Goal: Information Seeking & Learning: Learn about a topic

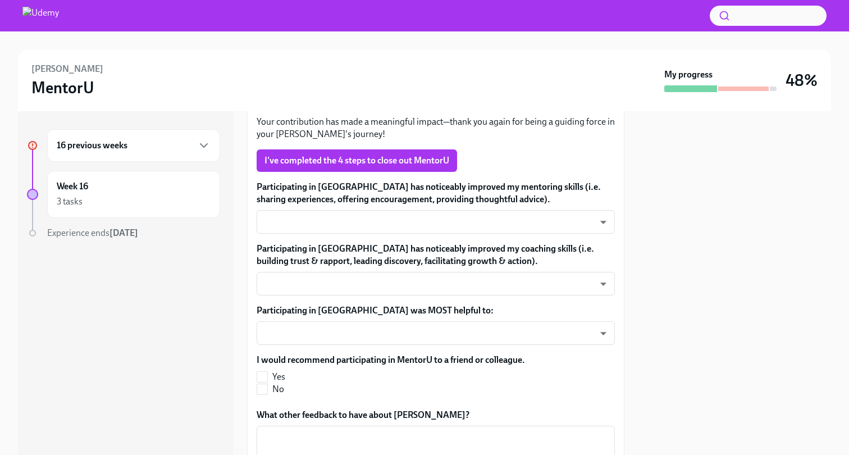
scroll to position [388, 0]
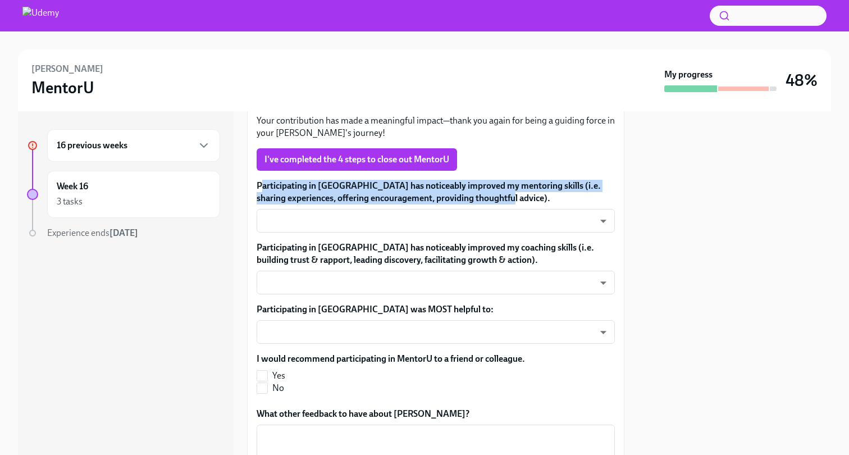
drag, startPoint x: 259, startPoint y: 173, endPoint x: 530, endPoint y: 185, distance: 270.9
click at [530, 185] on label "Participating in [GEOGRAPHIC_DATA] has noticeably improved my mentoring skills …" at bounding box center [436, 192] width 358 height 25
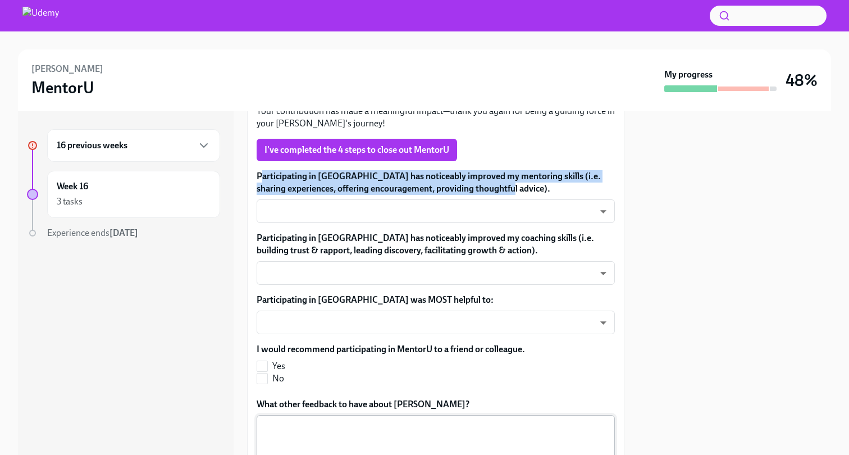
scroll to position [399, 0]
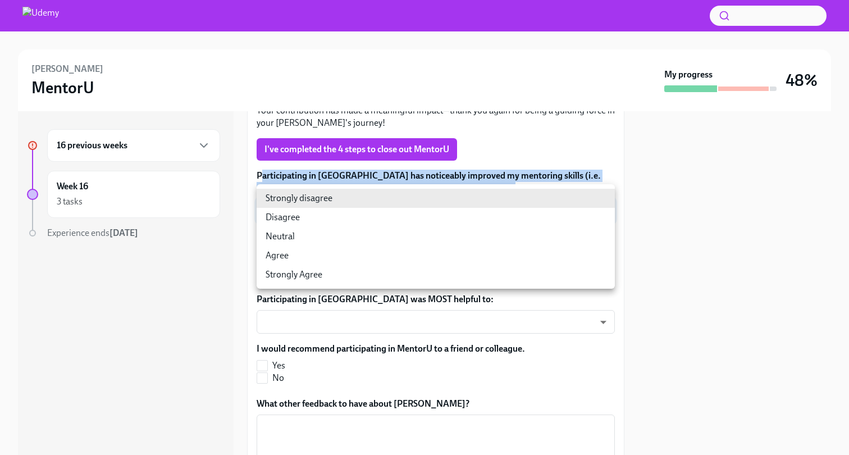
click at [574, 197] on body "[PERSON_NAME] MentorU My progress 48% 16 previous weeks Week 16 3 tasks Experie…" at bounding box center [424, 227] width 849 height 455
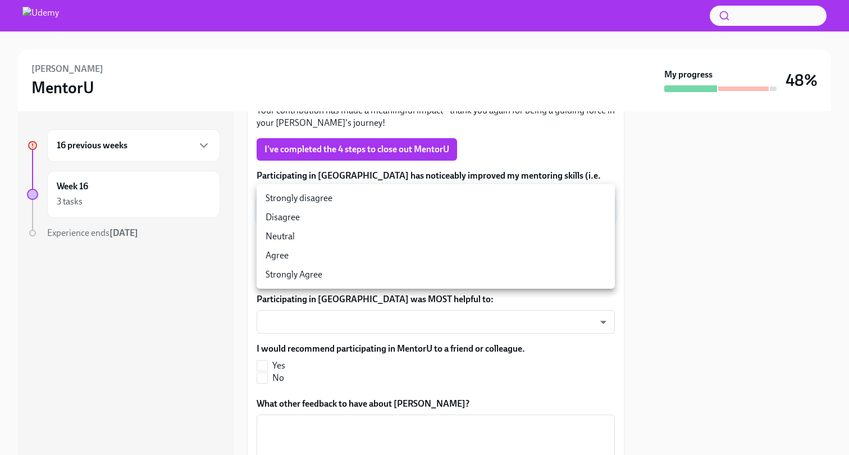
click at [640, 185] on div at bounding box center [424, 227] width 849 height 455
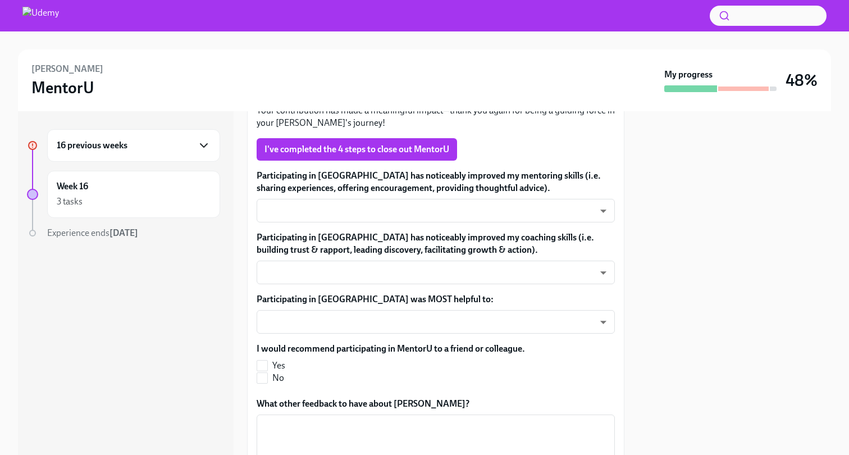
click at [203, 141] on icon "button" at bounding box center [203, 145] width 13 height 13
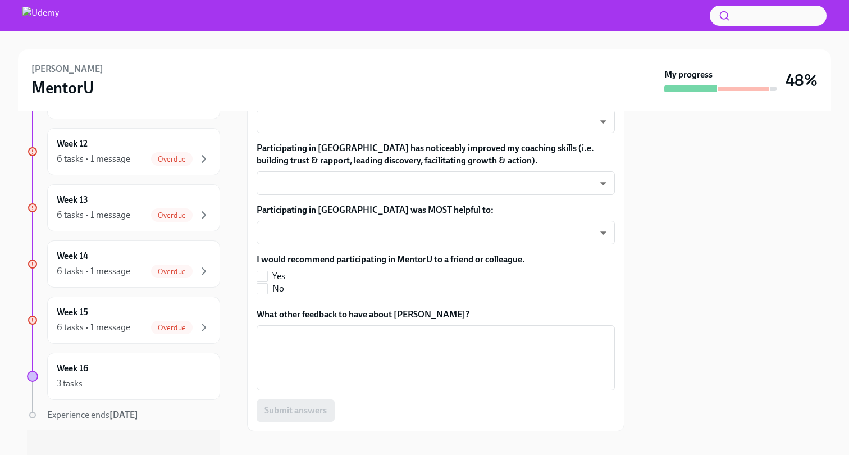
scroll to position [749, 0]
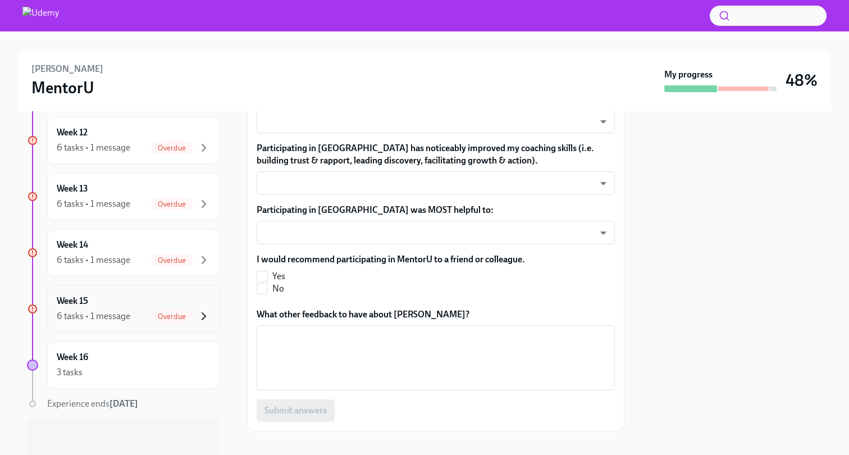
click at [200, 312] on icon "button" at bounding box center [203, 315] width 13 height 13
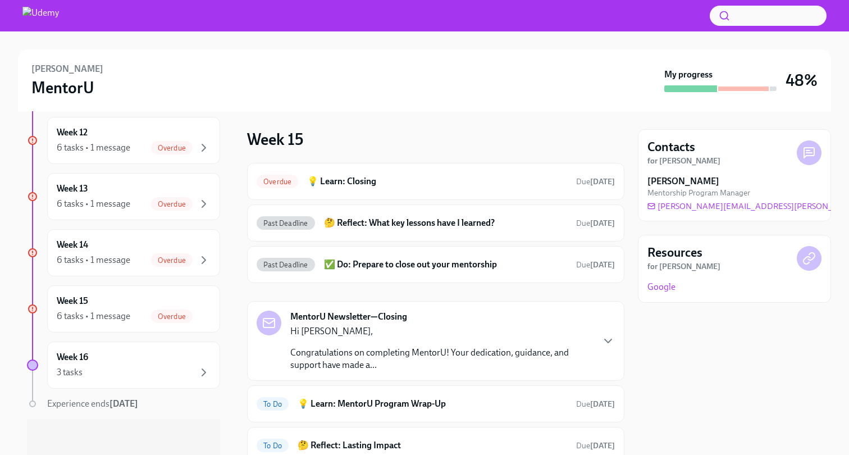
scroll to position [86, 0]
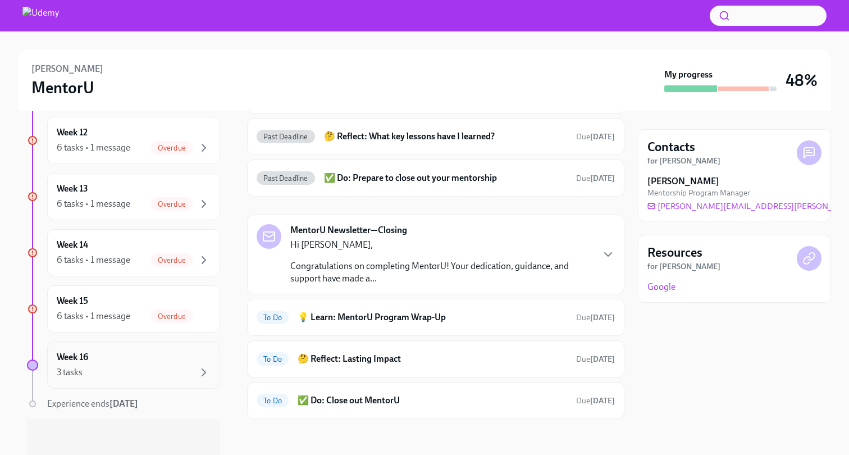
click at [139, 384] on div "Week 16 3 tasks" at bounding box center [133, 364] width 173 height 47
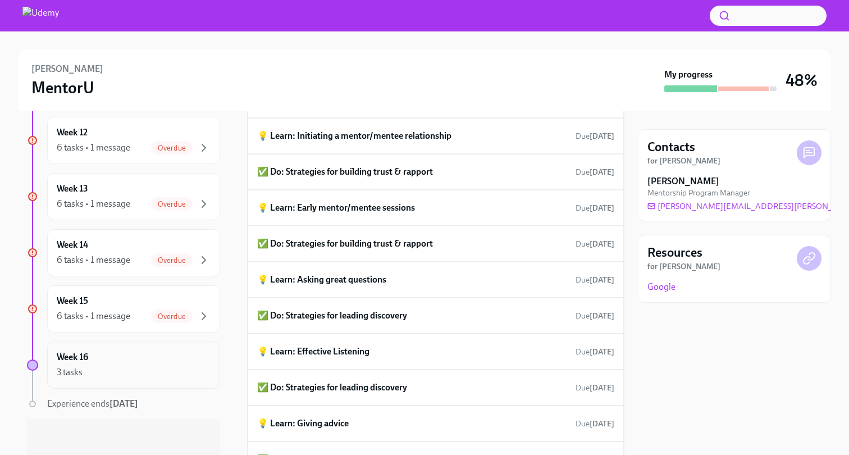
scroll to position [712, 0]
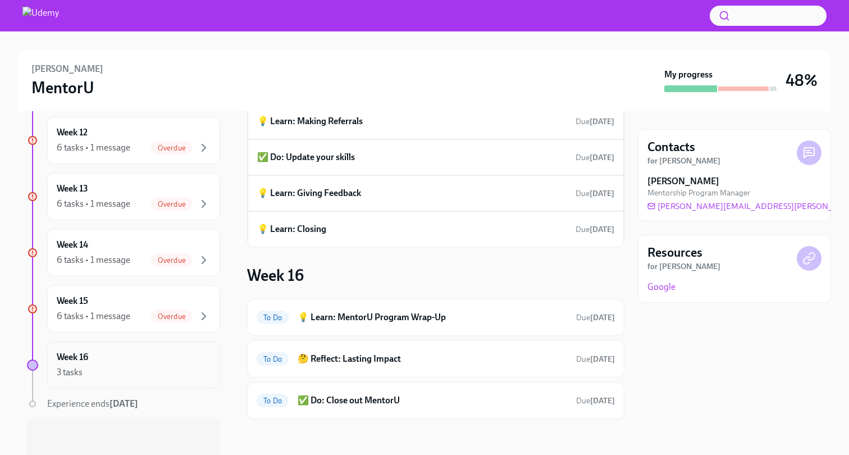
click at [158, 359] on div "Week 16 3 tasks" at bounding box center [134, 365] width 154 height 28
click at [368, 312] on h6 "💡 Learn: MentorU Program Wrap-Up" at bounding box center [432, 317] width 269 height 12
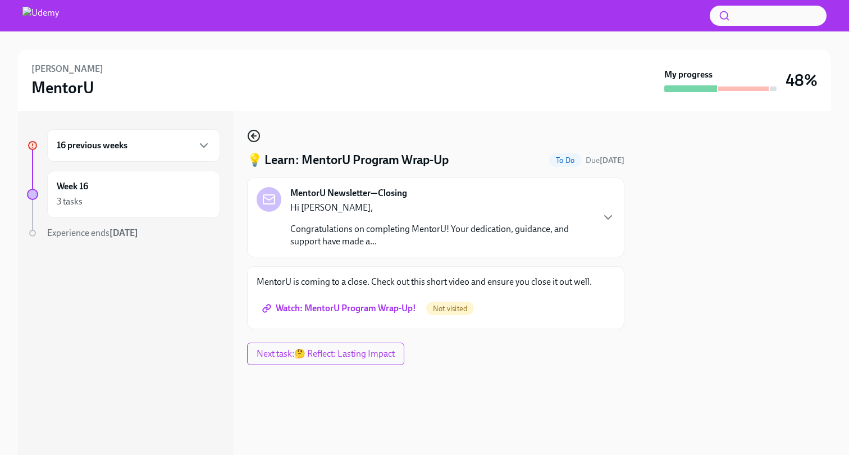
click at [252, 132] on icon "button" at bounding box center [253, 135] width 13 height 13
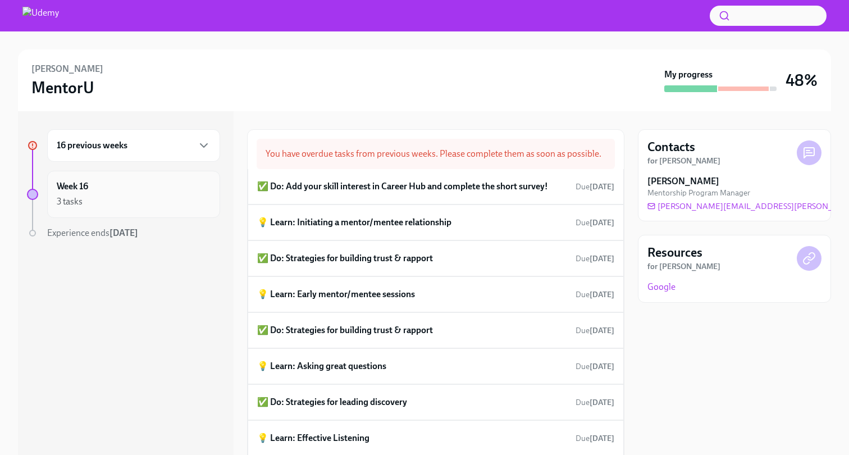
click at [139, 187] on div "Week 16 3 tasks" at bounding box center [134, 194] width 154 height 28
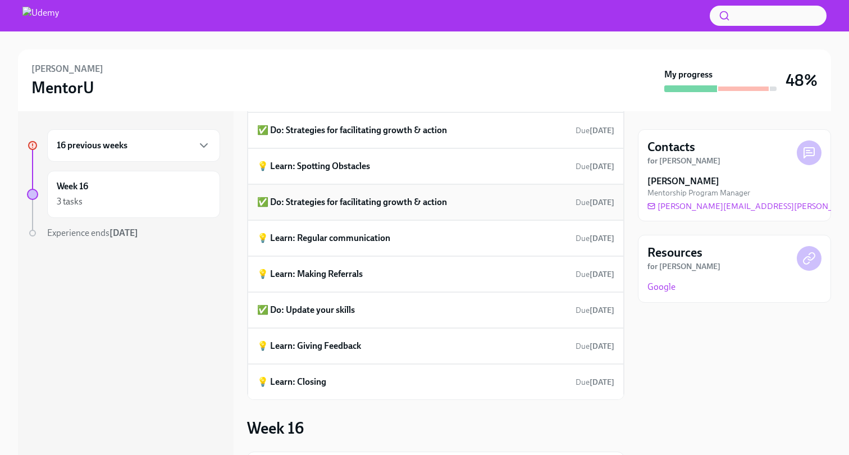
scroll to position [567, 0]
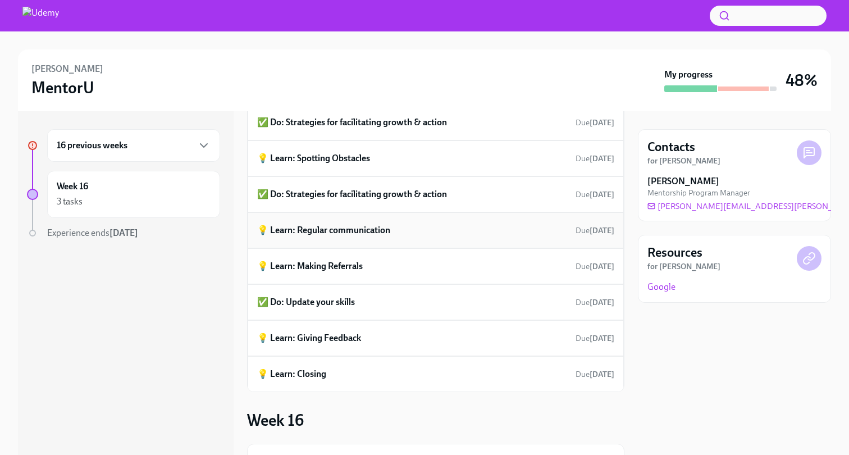
click at [323, 226] on h6 "💡 Learn: Regular communication" at bounding box center [323, 230] width 133 height 12
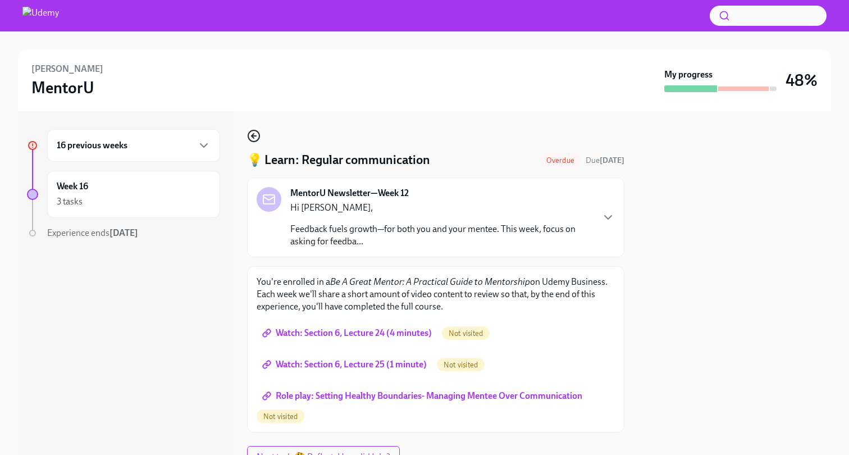
click at [256, 132] on icon "button" at bounding box center [253, 135] width 13 height 13
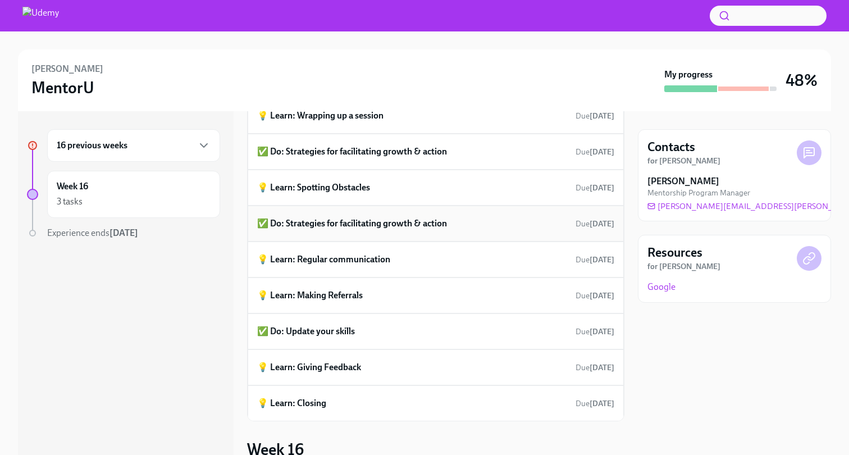
scroll to position [528, 0]
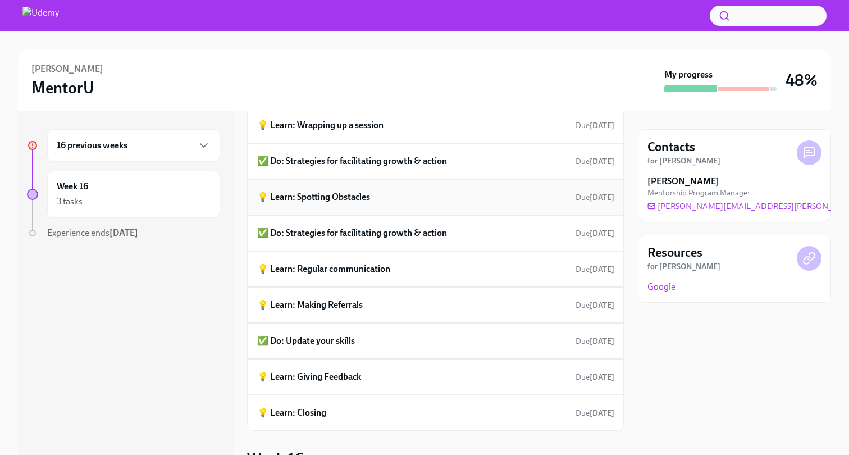
click at [322, 195] on h6 "💡 Learn: Spotting Obstacles" at bounding box center [313, 197] width 113 height 12
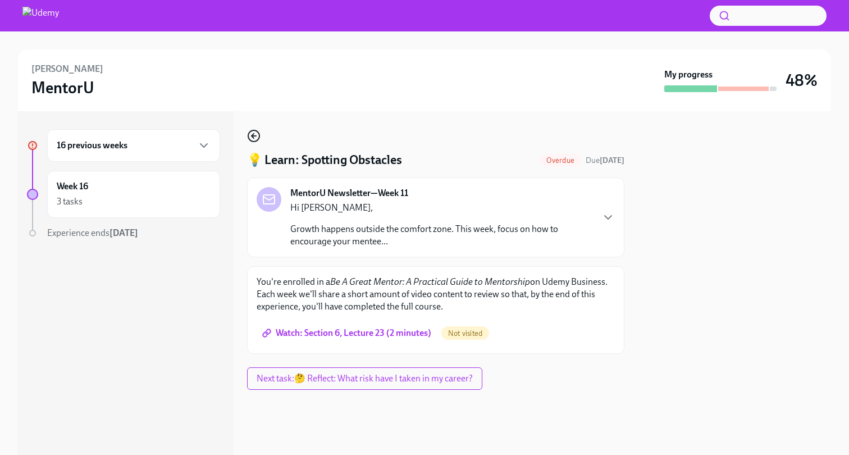
click at [252, 140] on icon "button" at bounding box center [253, 135] width 13 height 13
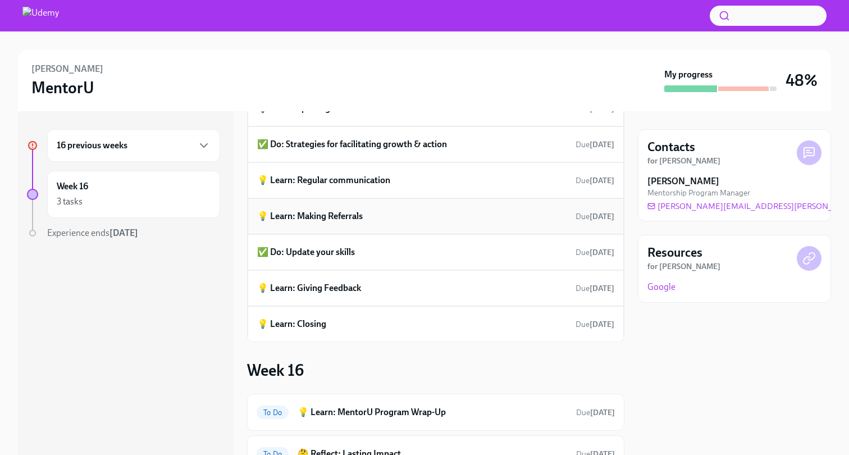
scroll to position [712, 0]
